Goal: Check status: Check status

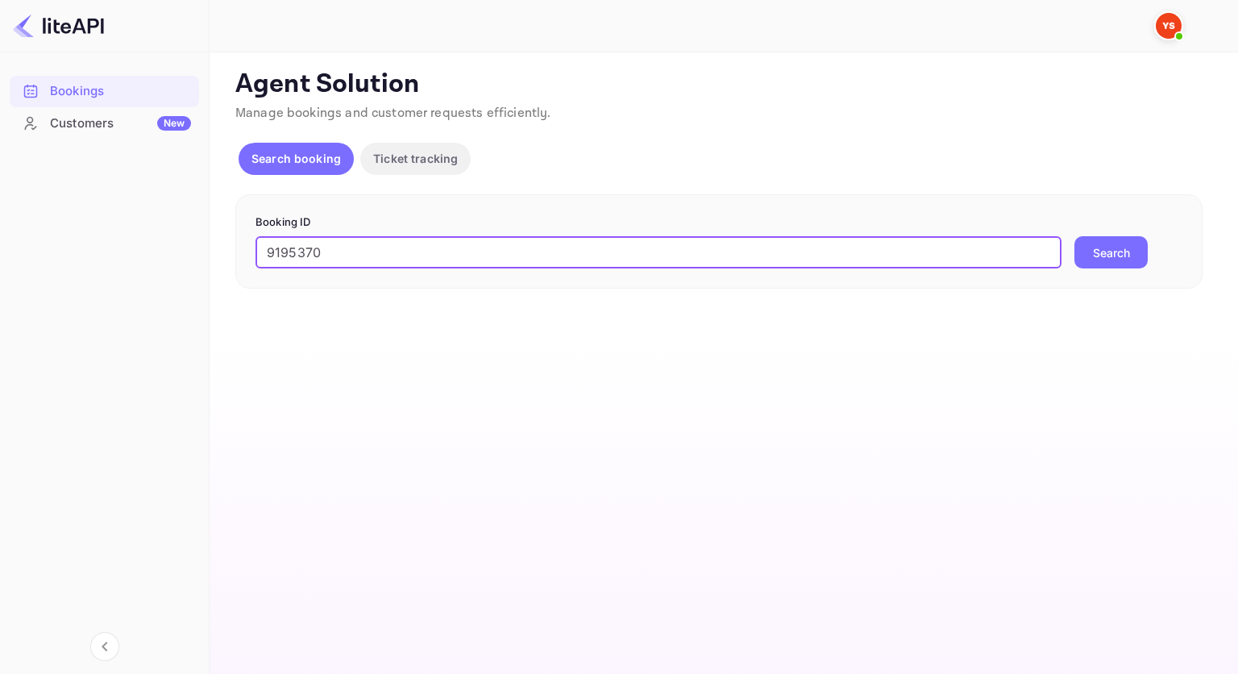
type input "9195370"
click at [1085, 238] on button "Search" at bounding box center [1111, 252] width 73 height 32
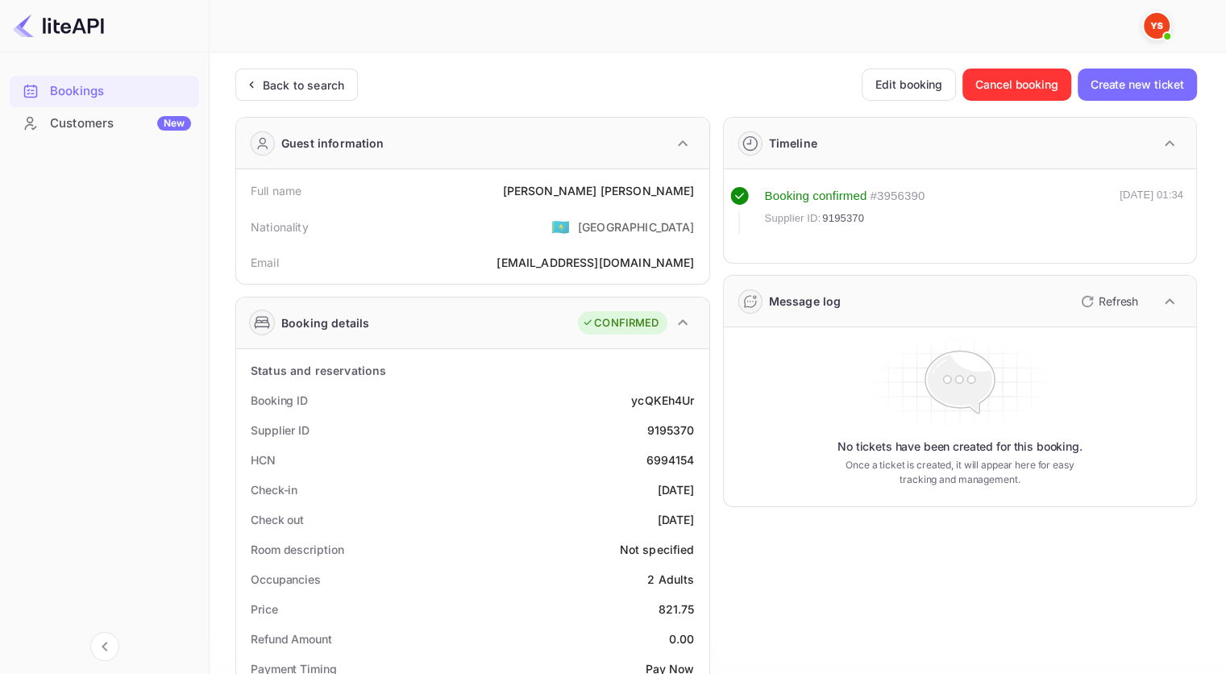
click at [677, 456] on div "6994154" at bounding box center [670, 459] width 48 height 17
copy div "6994154"
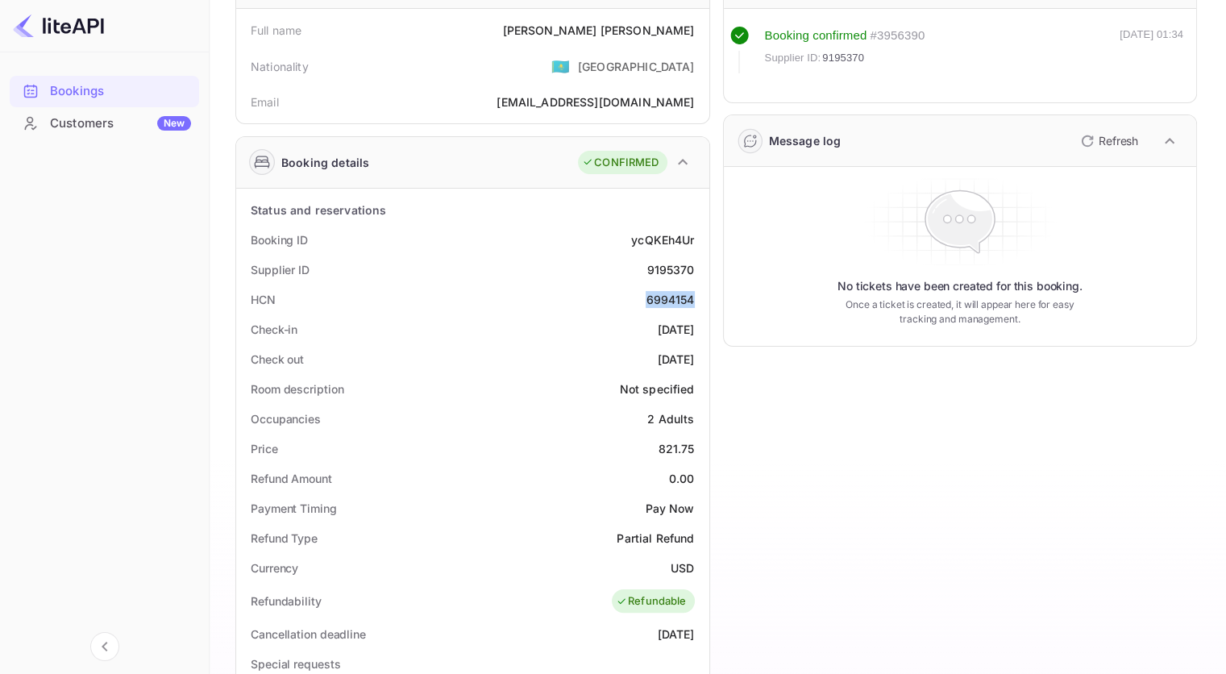
scroll to position [161, 0]
drag, startPoint x: 306, startPoint y: 299, endPoint x: 293, endPoint y: 293, distance: 14.1
click at [306, 298] on div "HCN 6994154" at bounding box center [473, 299] width 460 height 30
drag, startPoint x: 250, startPoint y: 293, endPoint x: 699, endPoint y: 302, distance: 449.2
click at [699, 302] on div "HCN 6994154" at bounding box center [473, 299] width 460 height 30
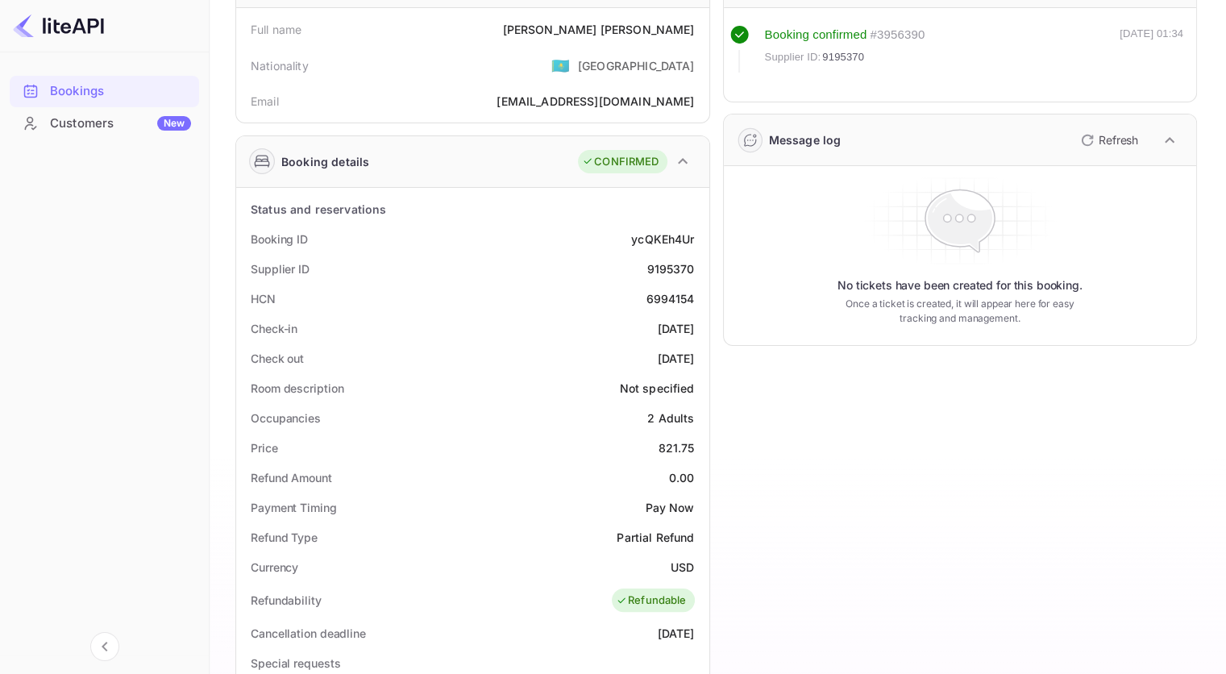
click at [744, 429] on div "Timeline Booking confirmed # 3956390 Supplier ID: 9195370 [DATE] 01:34 Message …" at bounding box center [954, 516] width 488 height 1146
click at [664, 302] on div "6994154" at bounding box center [670, 298] width 48 height 17
copy div "6994154"
